Goal: Task Accomplishment & Management: Manage account settings

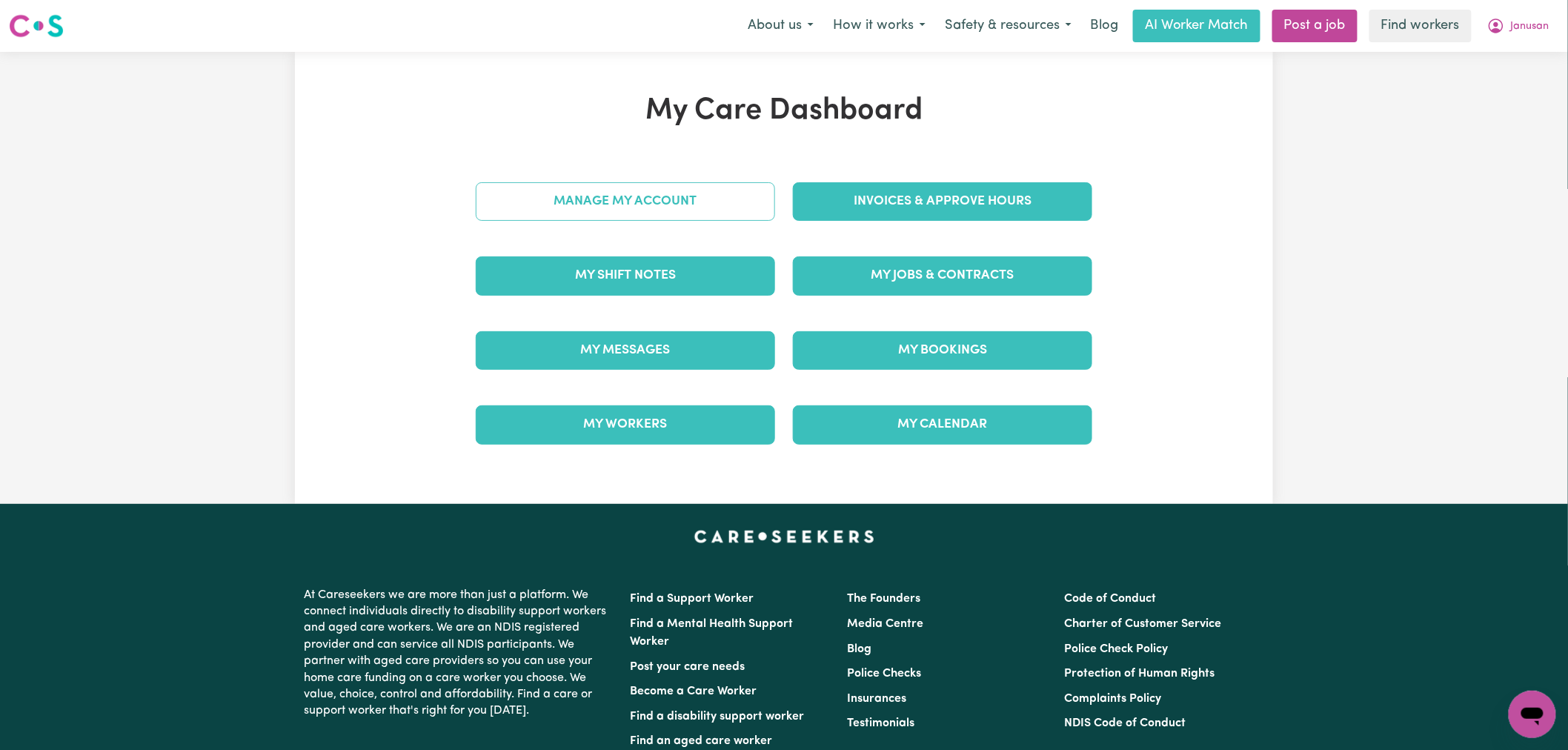
click at [713, 196] on link "Manage My Account" at bounding box center [626, 202] width 299 height 39
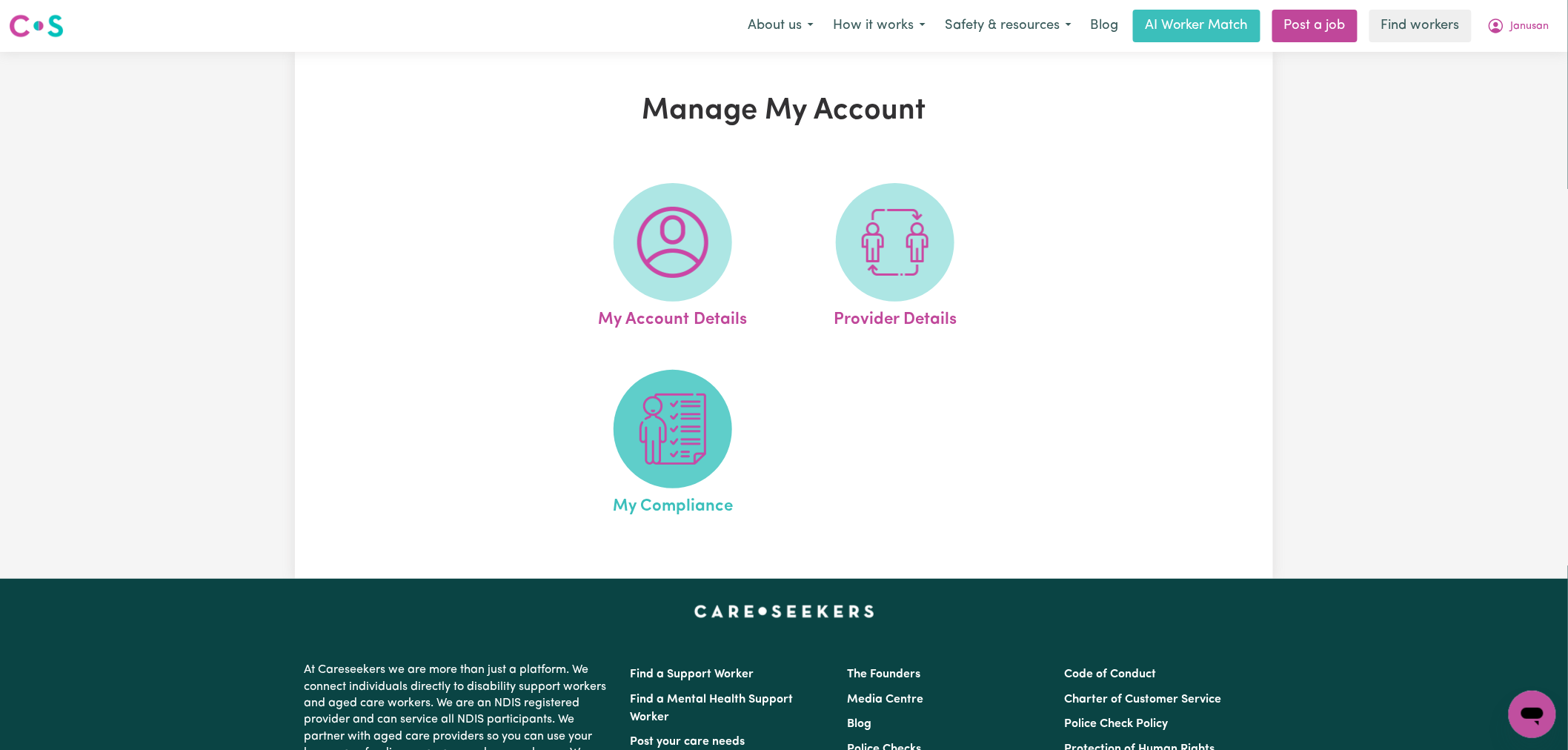
click at [668, 469] on span at bounding box center [672, 429] width 119 height 119
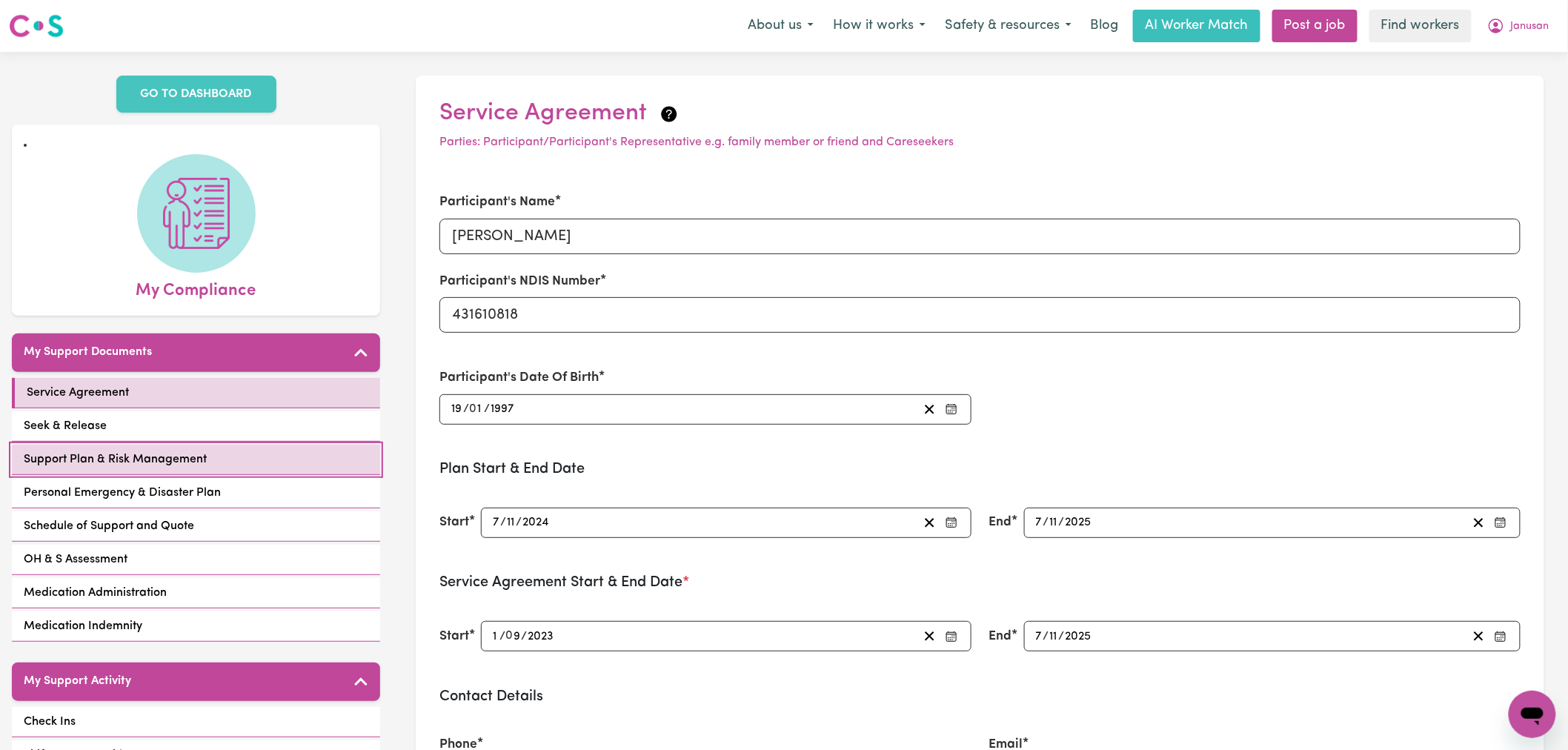
click at [286, 445] on link "Support Plan & Risk Management" at bounding box center [195, 460] width 368 height 30
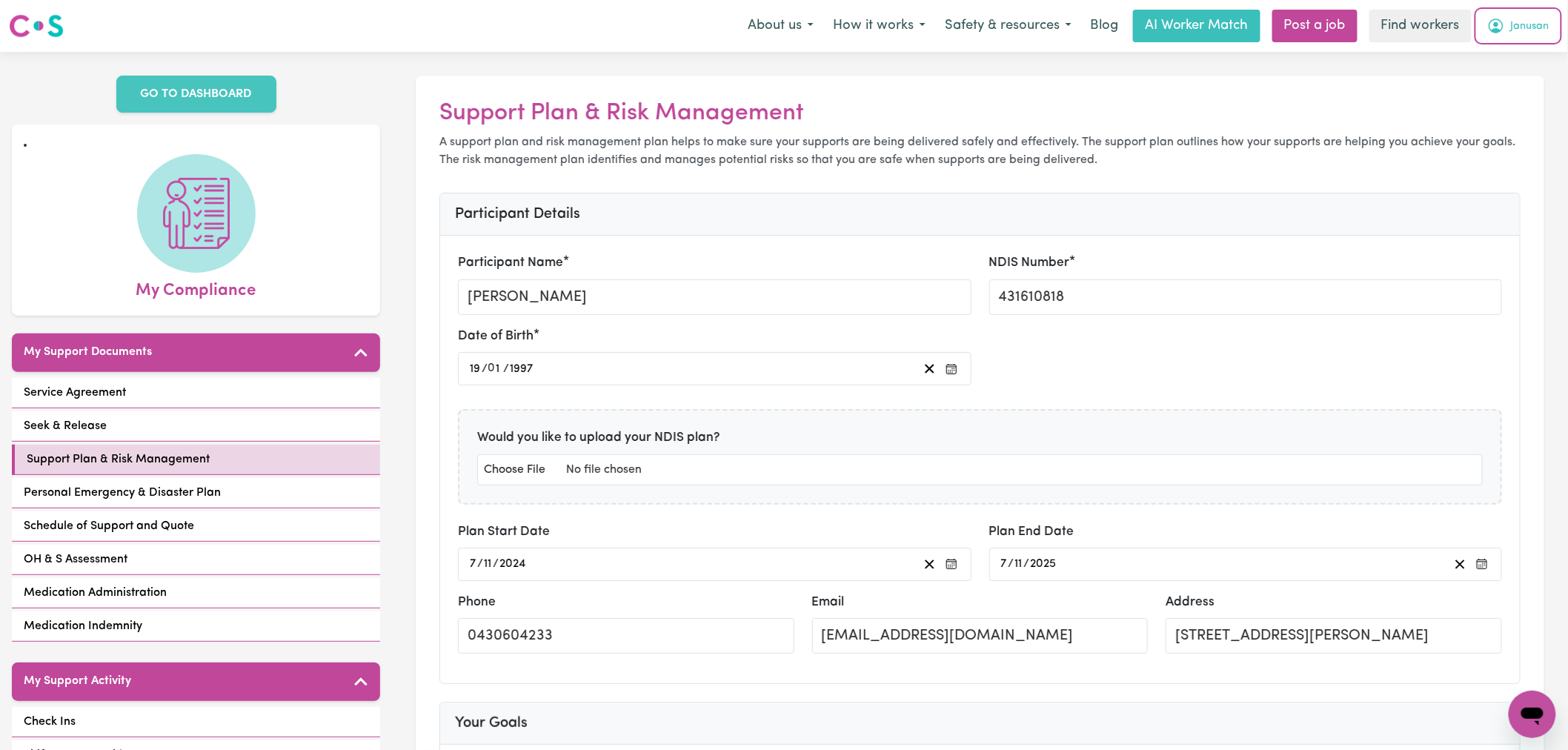
click at [1517, 25] on span "Janusan" at bounding box center [1530, 26] width 39 height 17
click at [1498, 83] on link "Logout" at bounding box center [1499, 85] width 117 height 28
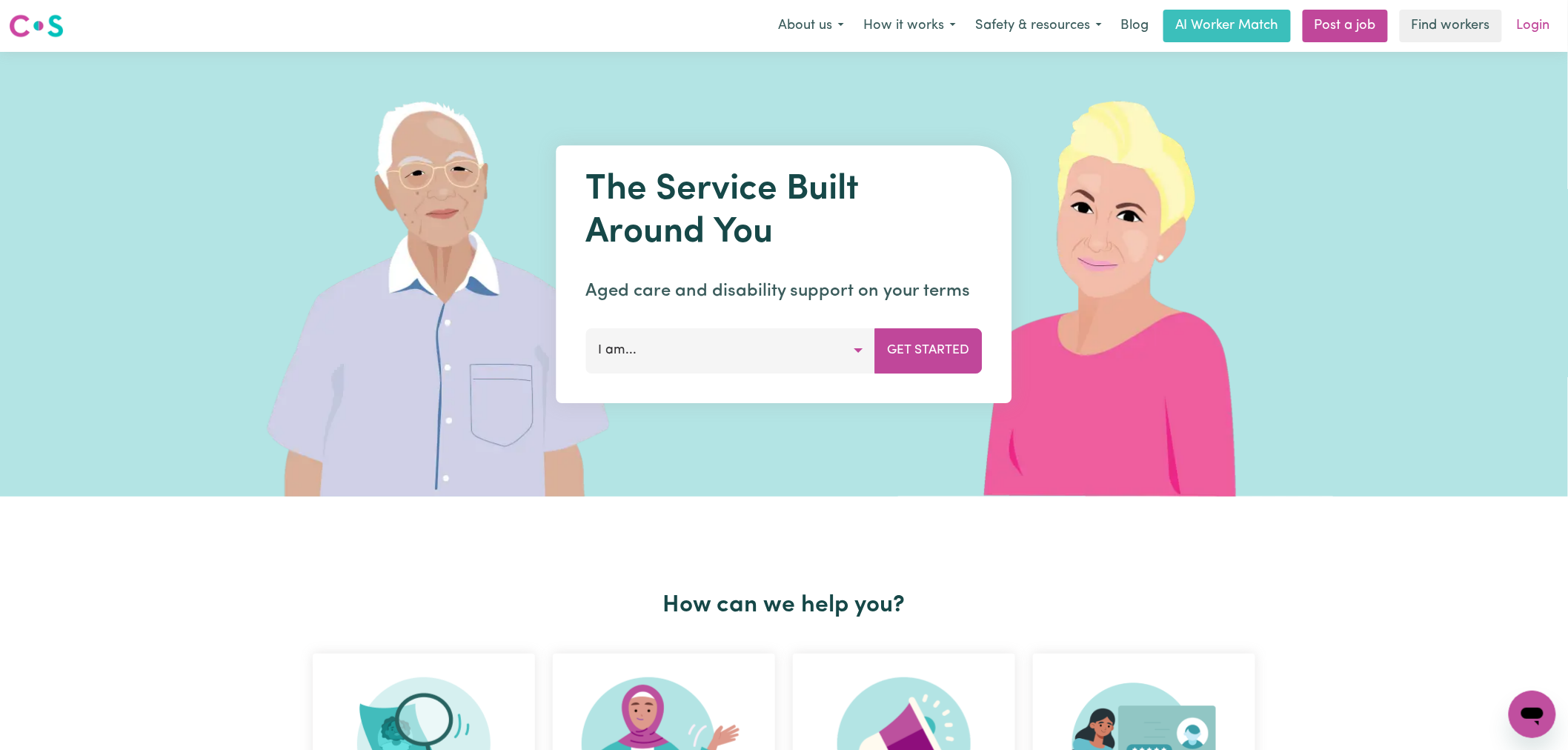
click at [1529, 23] on link "Login" at bounding box center [1533, 26] width 51 height 33
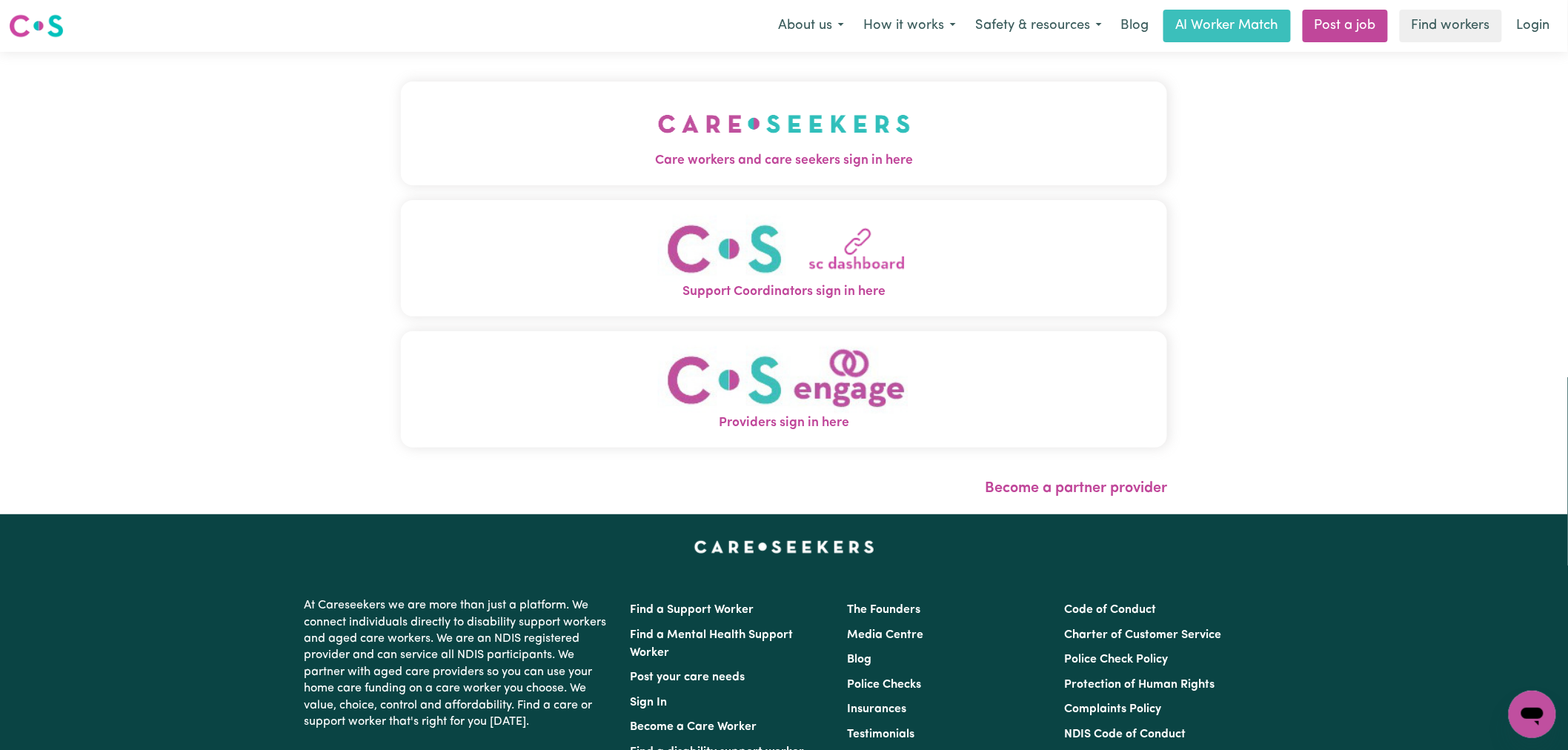
click at [658, 143] on img "Care workers and care seekers sign in here" at bounding box center [784, 123] width 253 height 54
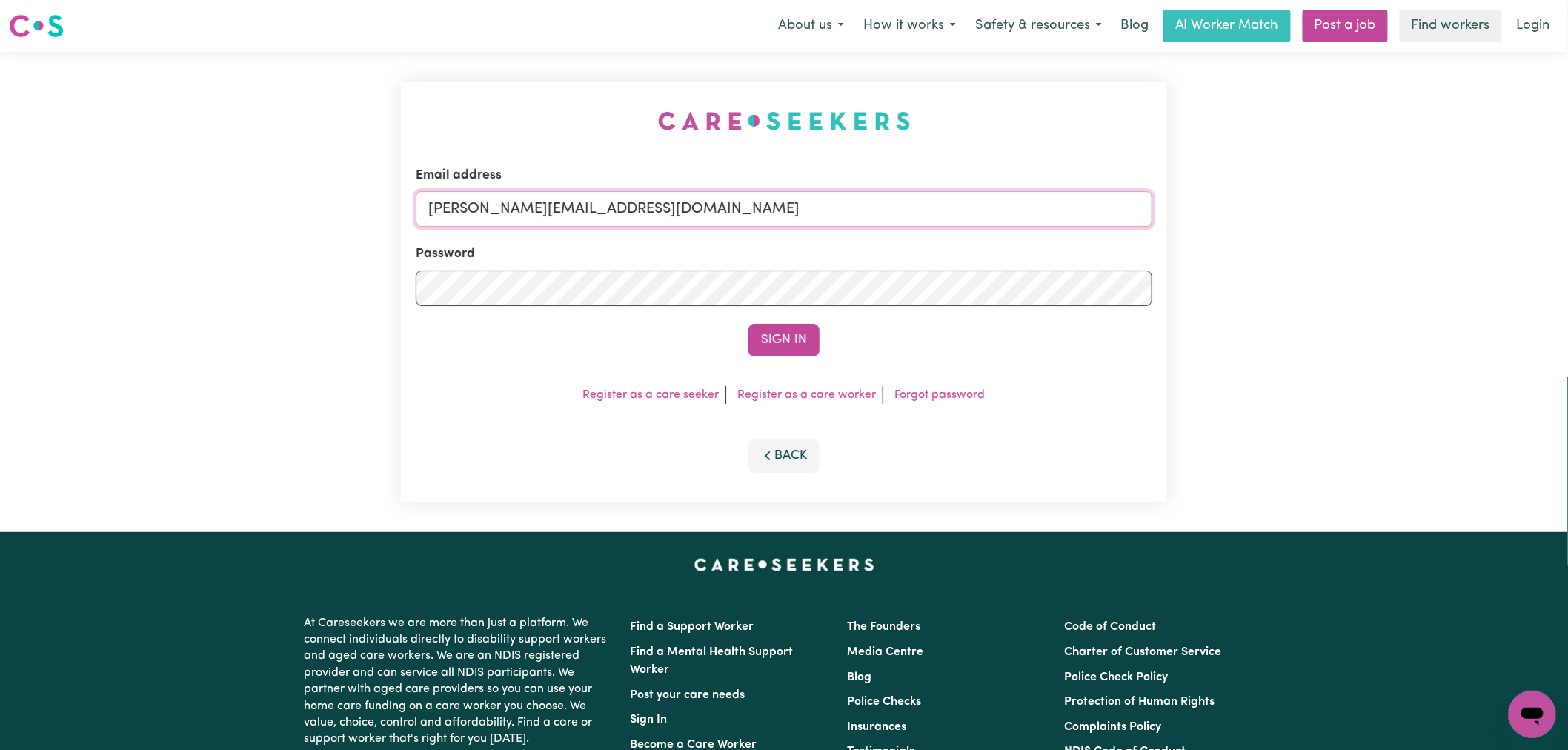
click at [686, 193] on input "[PERSON_NAME][EMAIL_ADDRESS][DOMAIN_NAME]" at bounding box center [784, 209] width 736 height 36
drag, startPoint x: 778, startPoint y: 213, endPoint x: 551, endPoint y: 211, distance: 227.0
click at [562, 211] on input "[EMAIL_ADDRESS][DOMAIN_NAME]" at bounding box center [784, 209] width 736 height 36
click at [535, 211] on input "[EMAIL_ADDRESS][DOMAIN_NAME]" at bounding box center [784, 209] width 736 height 36
drag, startPoint x: 509, startPoint y: 209, endPoint x: 839, endPoint y: 196, distance: 330.3
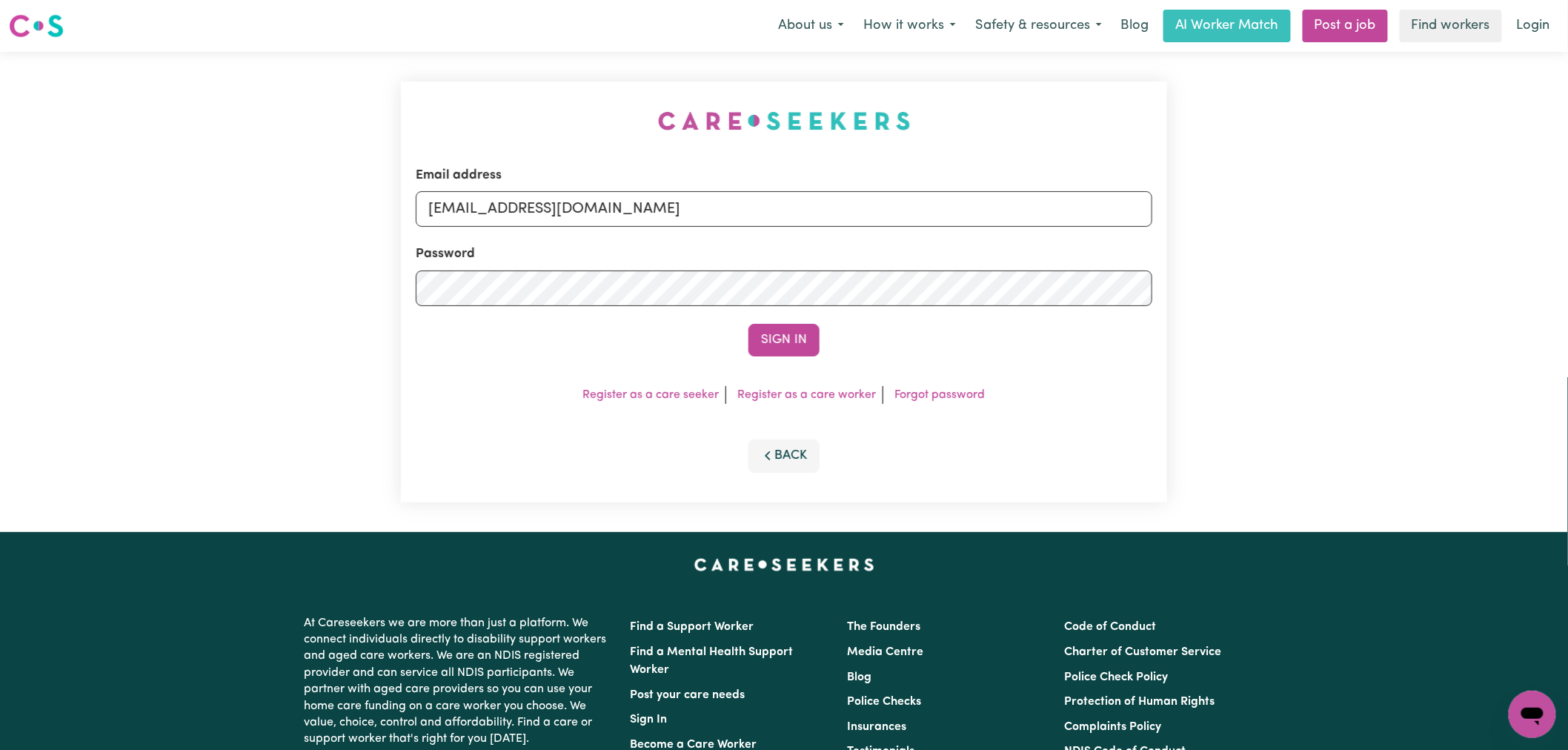
click at [839, 196] on input "[EMAIL_ADDRESS][DOMAIN_NAME]" at bounding box center [784, 209] width 736 height 36
type input "[EMAIL_ADDRESS][PERSON_NAME][PERSON_NAME][DOMAIN_NAME]"
click at [748, 324] on button "Sign In" at bounding box center [783, 340] width 71 height 33
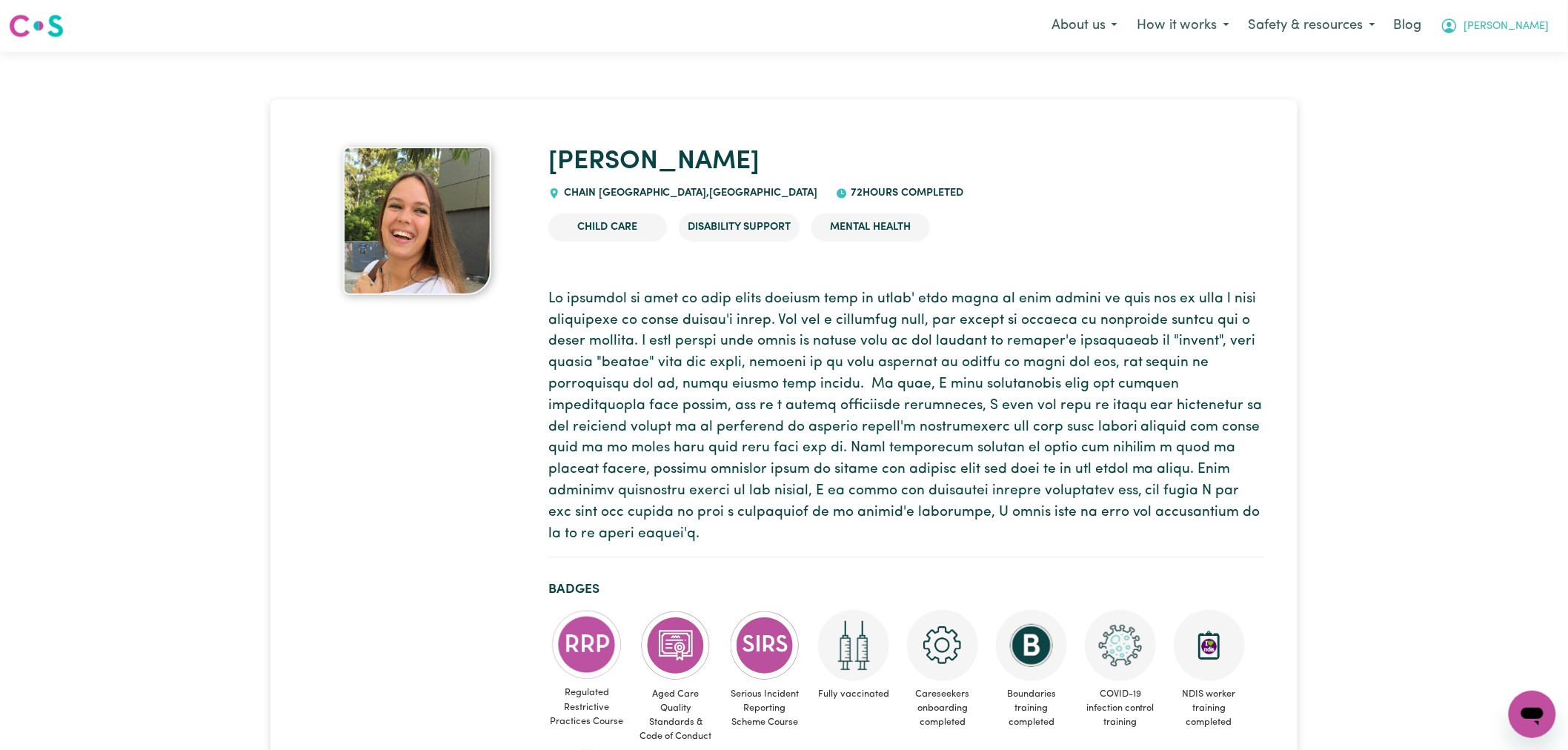
click at [1458, 23] on icon "My Account" at bounding box center [1449, 26] width 17 height 17
click at [1497, 92] on link "Logout" at bounding box center [1499, 85] width 117 height 28
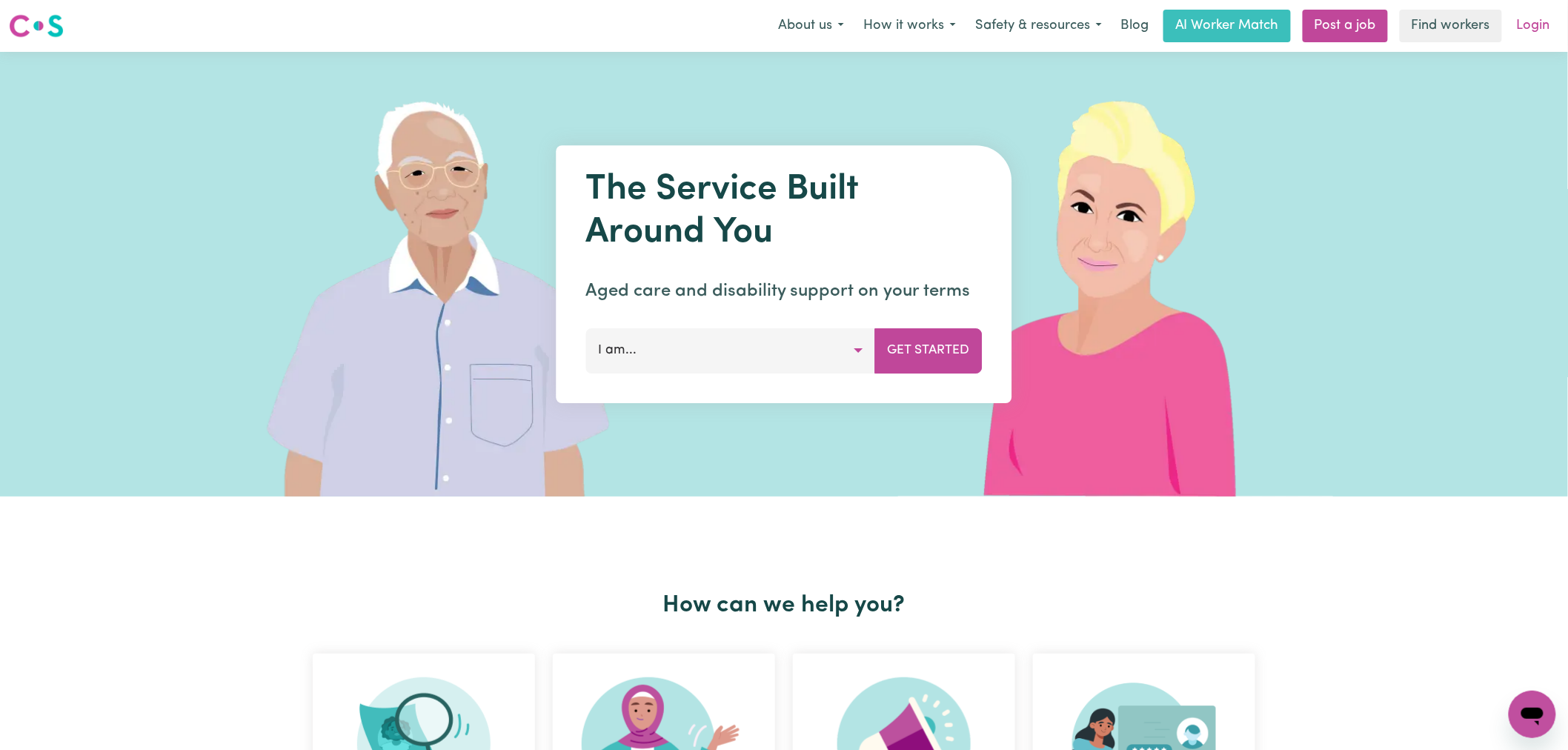
click at [1557, 20] on link "Login" at bounding box center [1533, 26] width 51 height 33
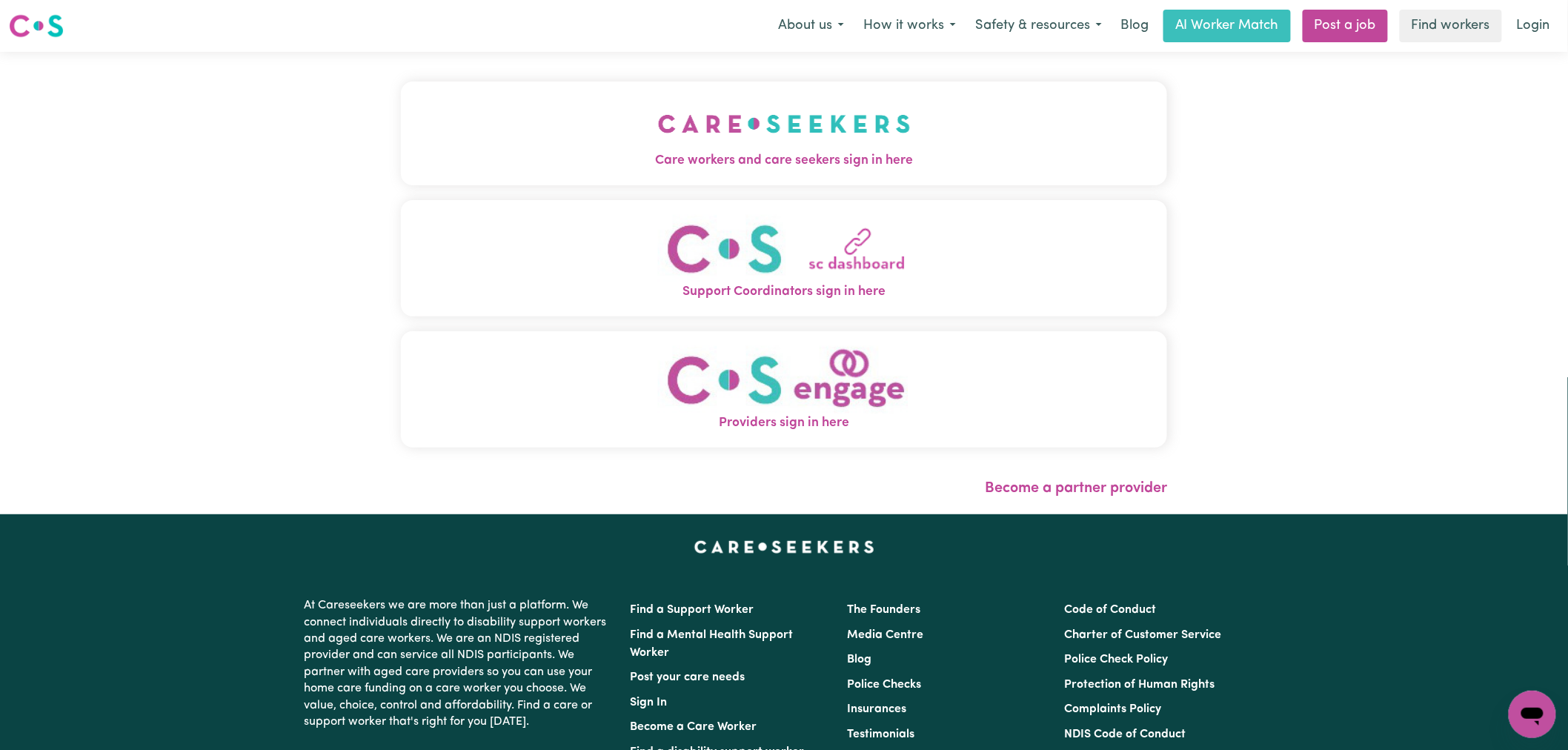
click at [576, 157] on span "Care workers and care seekers sign in here" at bounding box center [784, 161] width 767 height 19
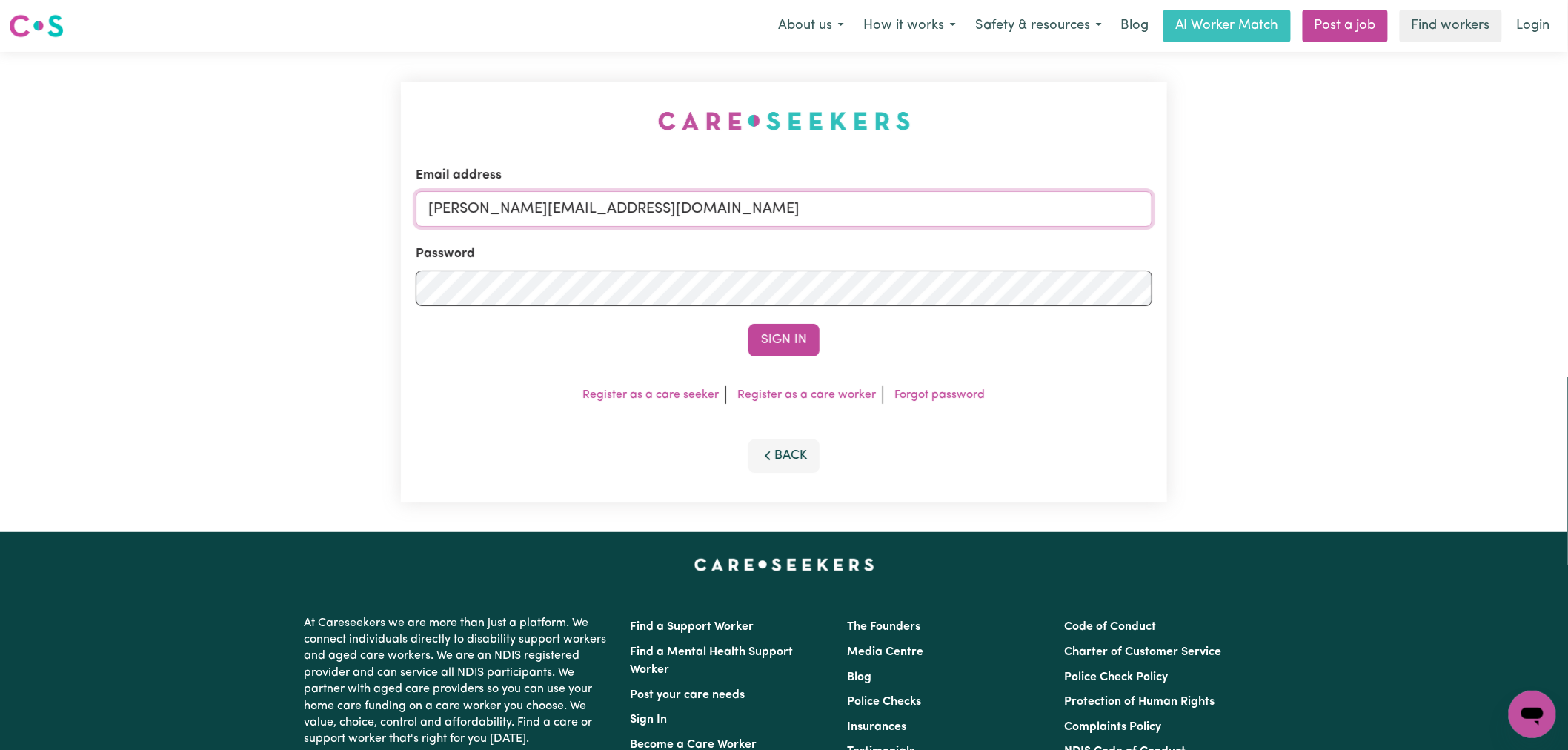
click at [654, 216] on input "[PERSON_NAME][EMAIL_ADDRESS][DOMAIN_NAME]" at bounding box center [784, 209] width 736 height 36
drag, startPoint x: 803, startPoint y: 211, endPoint x: 501, endPoint y: 206, distance: 302.0
click at [501, 206] on input "[EMAIL_ADDRESS][DOMAIN_NAME]" at bounding box center [784, 209] width 736 height 36
type input "superuser~tricia.mattin@gmail.com"
click at [748, 324] on button "Sign In" at bounding box center [783, 340] width 71 height 33
